Goal: Transaction & Acquisition: Purchase product/service

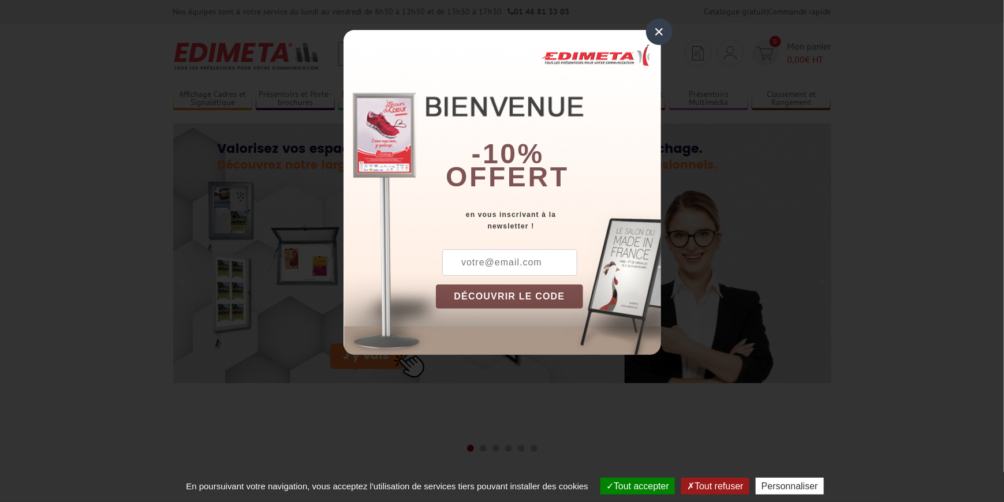
click at [660, 29] on div "×" at bounding box center [659, 31] width 27 height 27
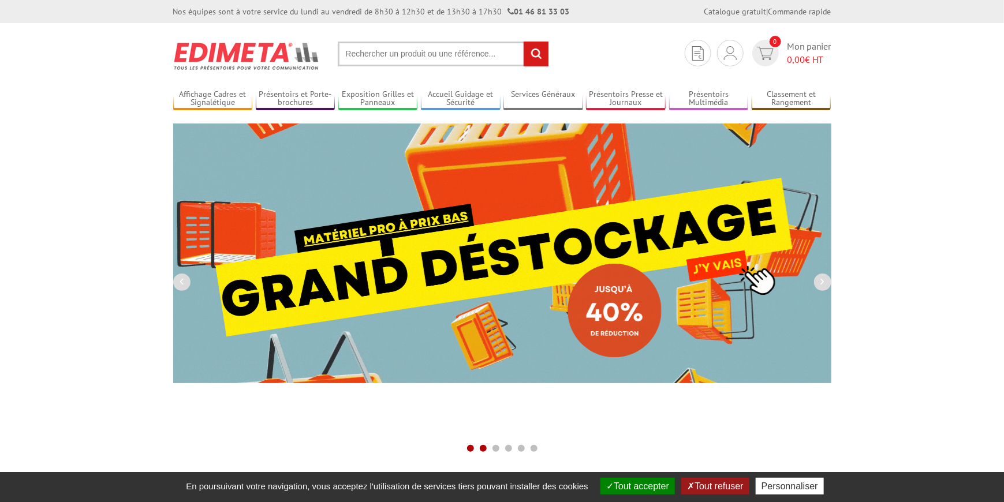
click at [468, 444] on span at bounding box center [470, 448] width 9 height 9
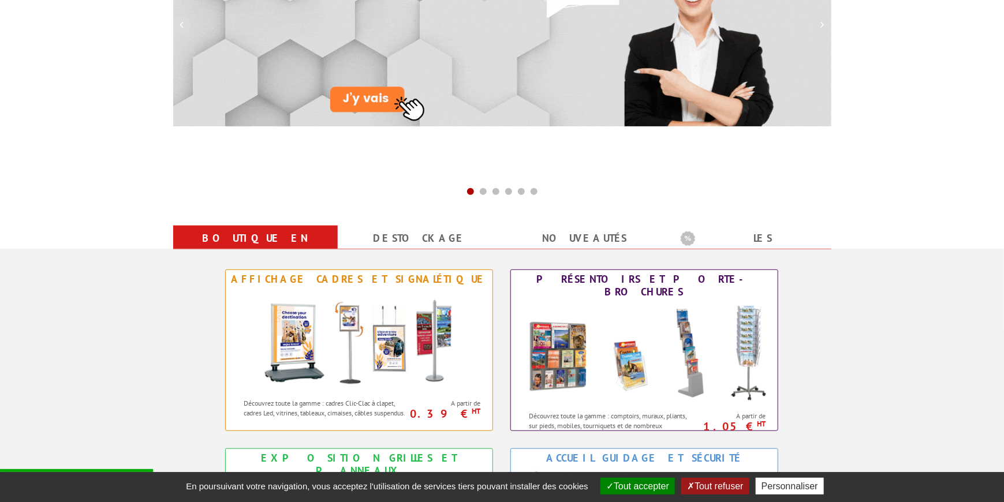
scroll to position [462, 0]
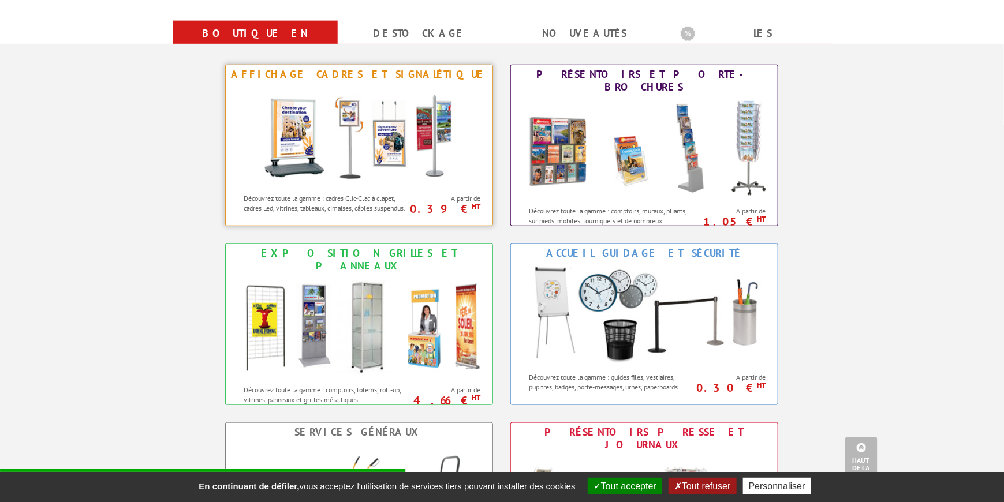
click at [354, 150] on img at bounding box center [359, 136] width 214 height 104
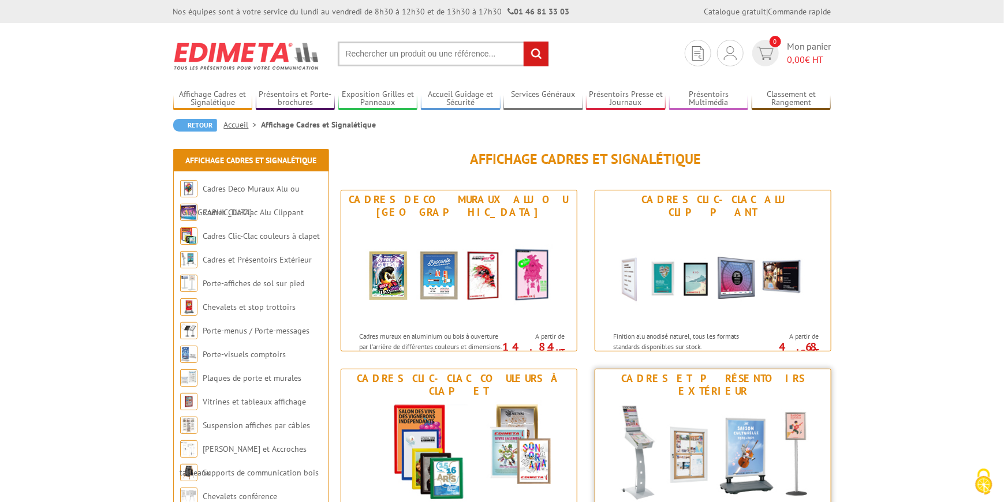
click at [707, 443] on img at bounding box center [713, 453] width 214 height 104
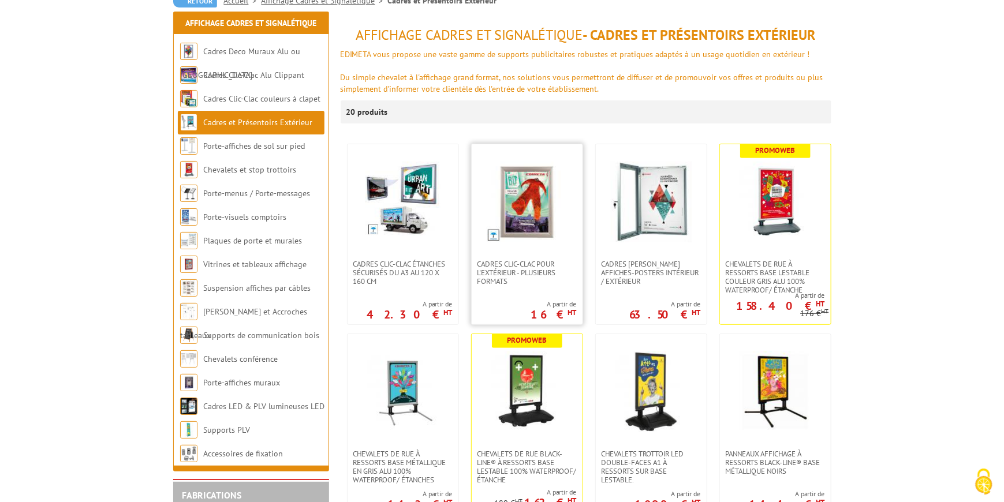
scroll to position [288, 0]
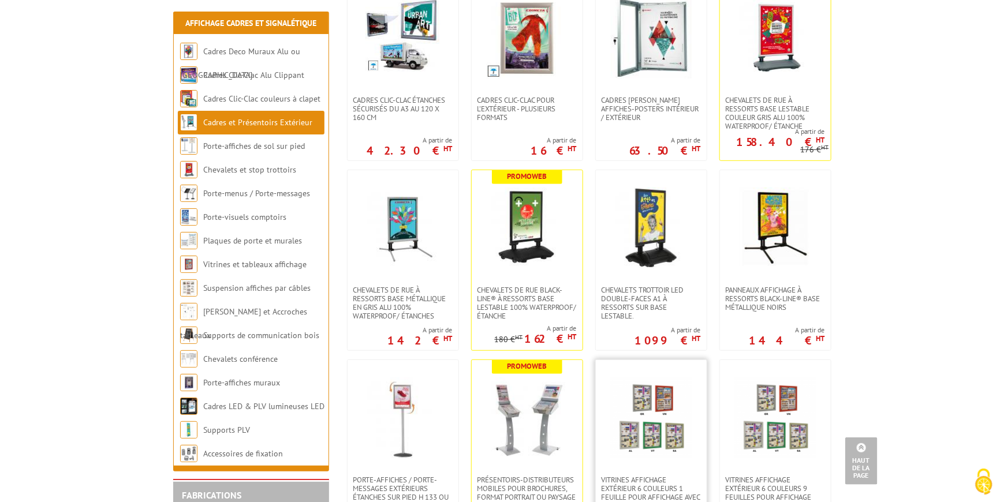
click at [666, 424] on img at bounding box center [651, 418] width 81 height 81
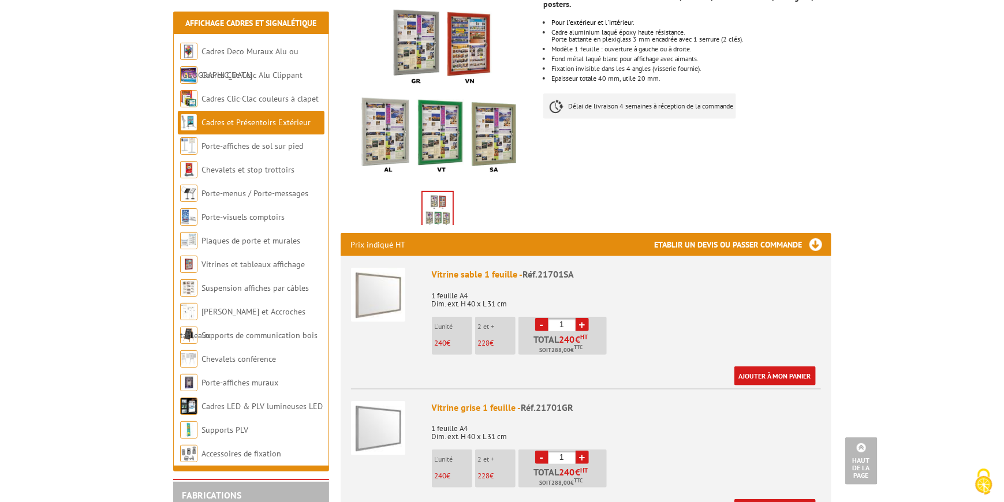
click at [382, 291] on img at bounding box center [378, 295] width 54 height 54
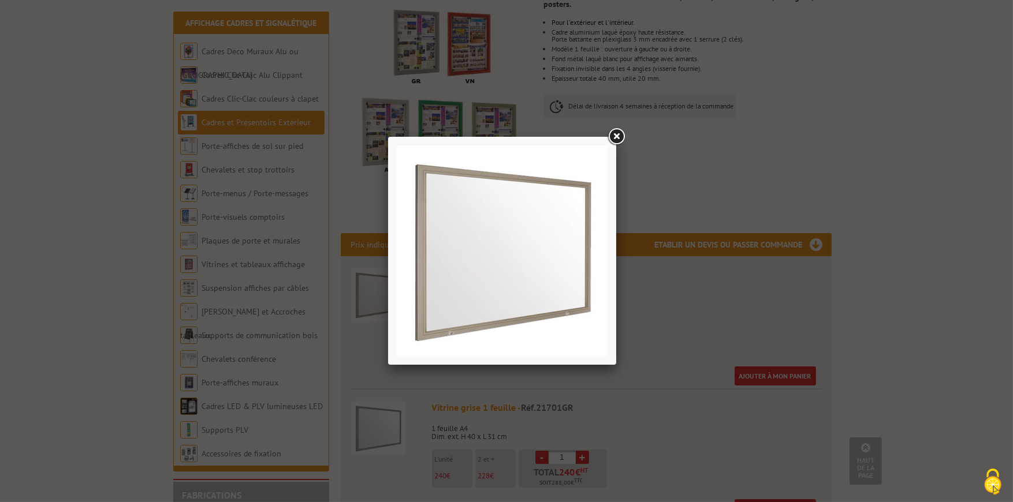
click at [618, 136] on link at bounding box center [616, 136] width 21 height 21
